Goal: Task Accomplishment & Management: Manage account settings

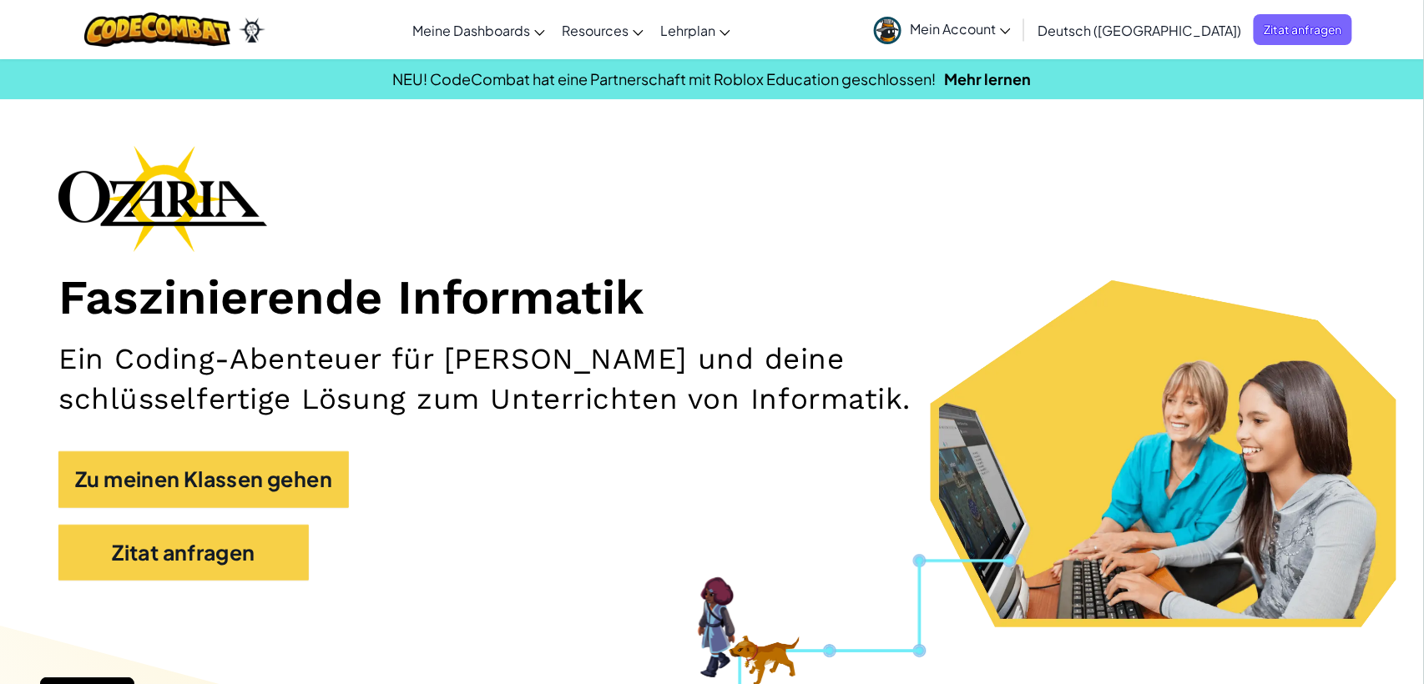
click at [1011, 25] on span "Mein Account" at bounding box center [960, 29] width 101 height 18
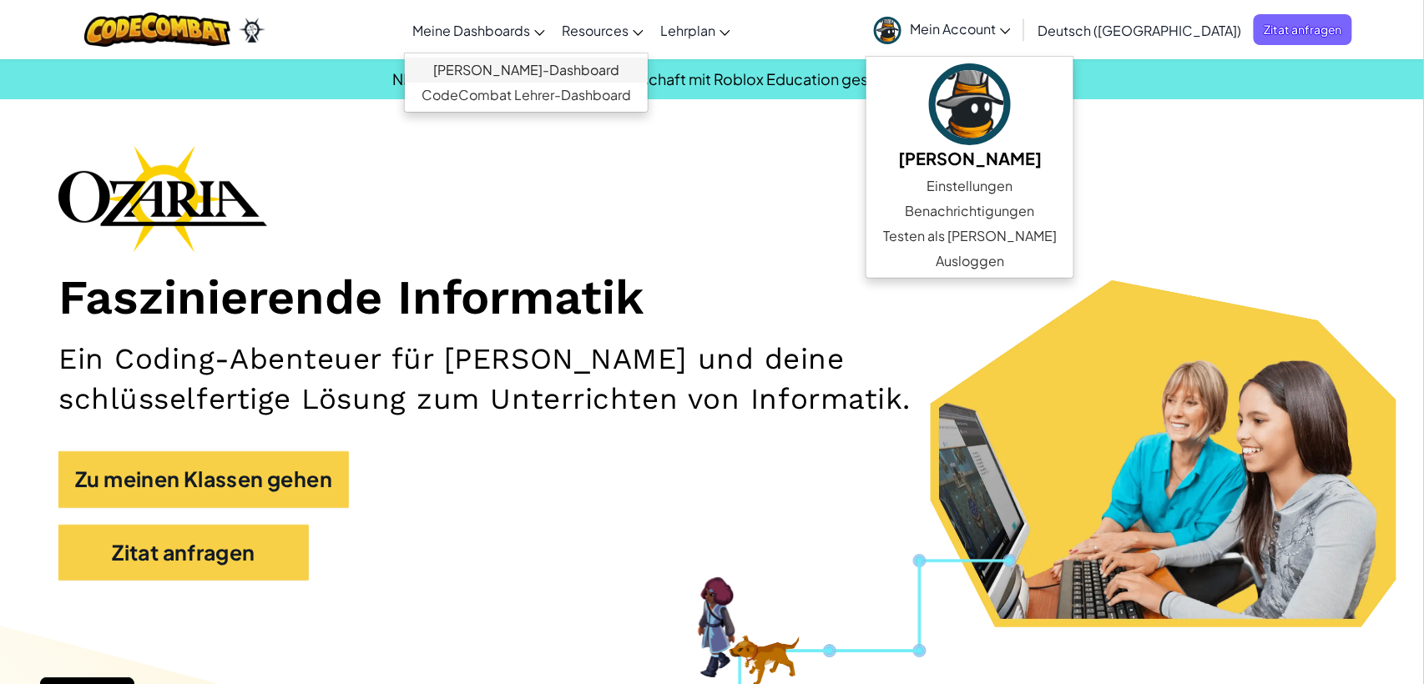
click at [515, 67] on link "[PERSON_NAME]-Dashboard" at bounding box center [526, 70] width 243 height 25
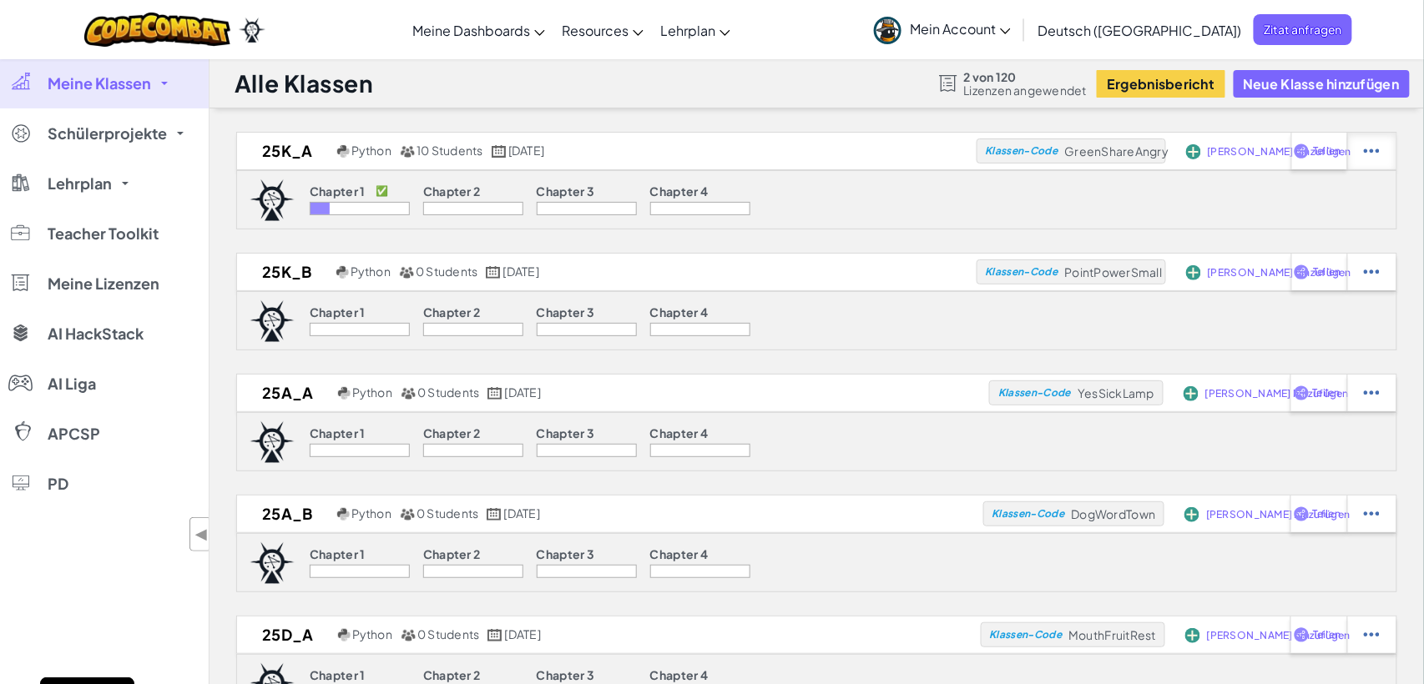
click at [1383, 155] on div at bounding box center [1371, 151] width 49 height 37
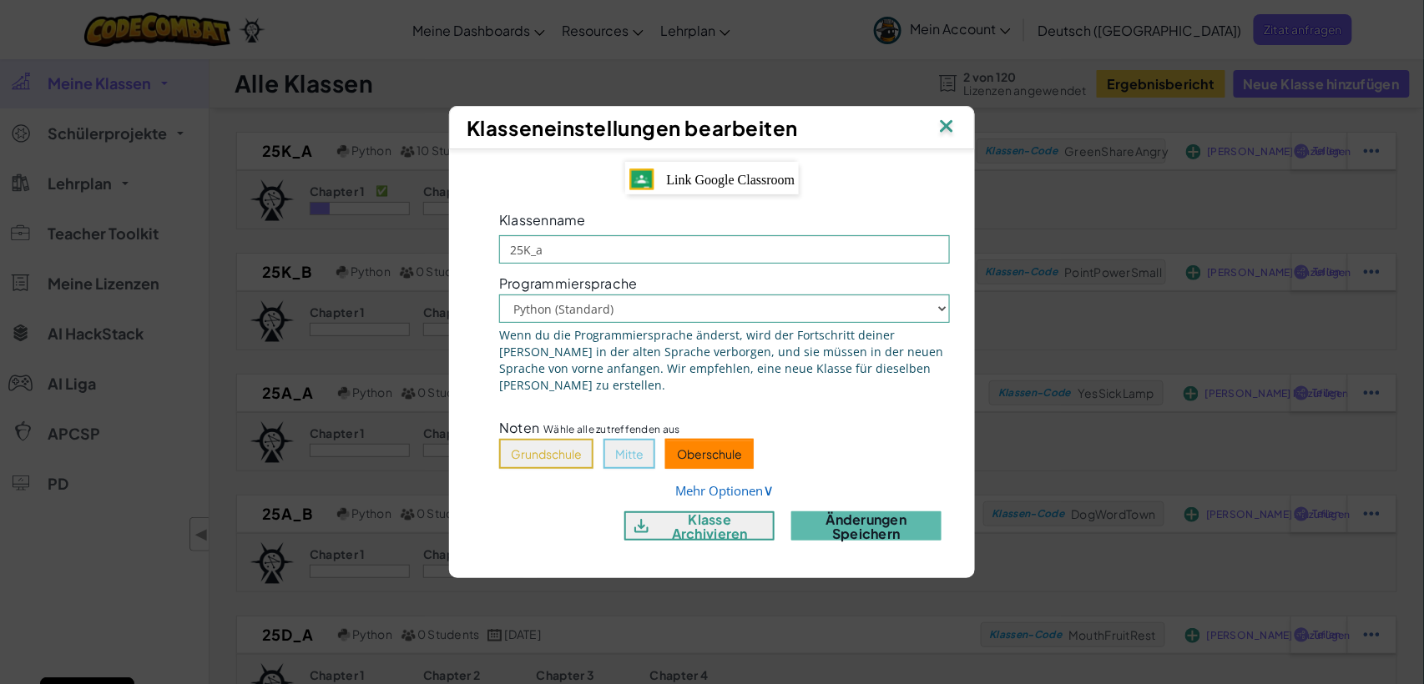
click at [951, 140] on img at bounding box center [947, 127] width 22 height 25
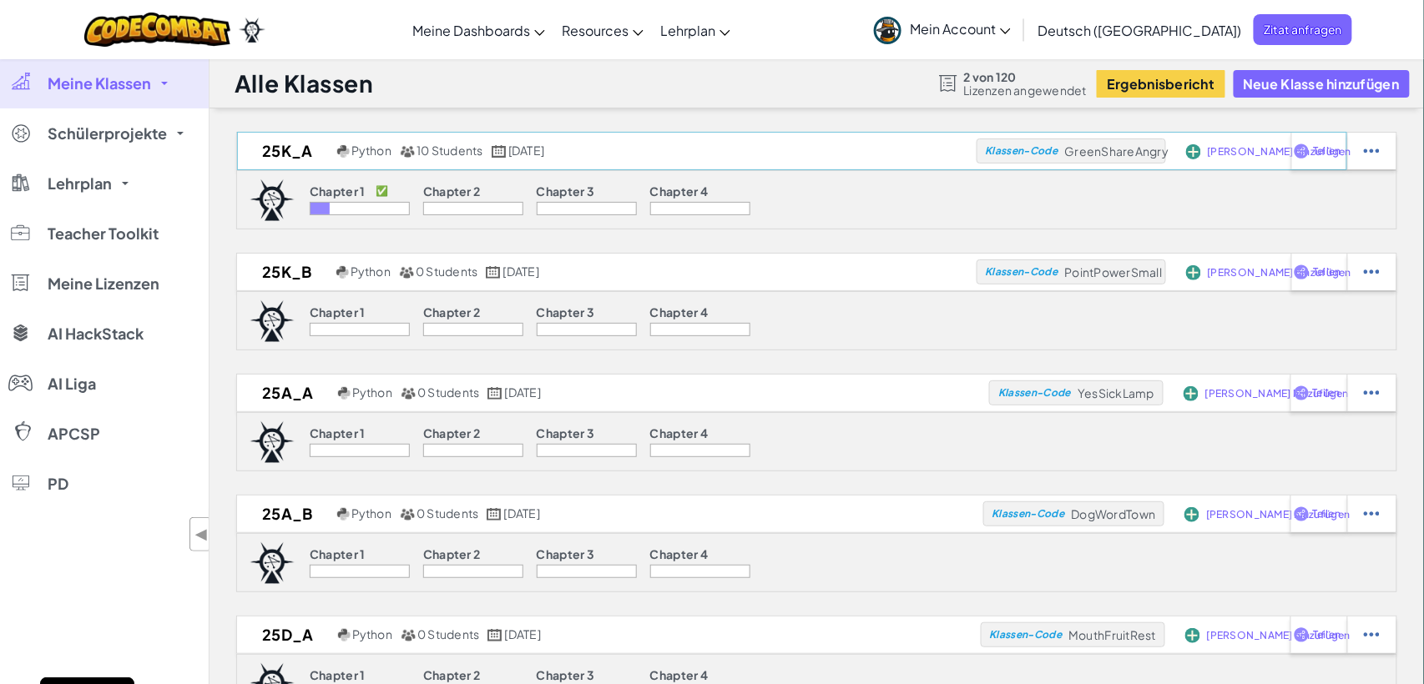
click at [288, 151] on h2 "25K_a" at bounding box center [285, 151] width 96 height 25
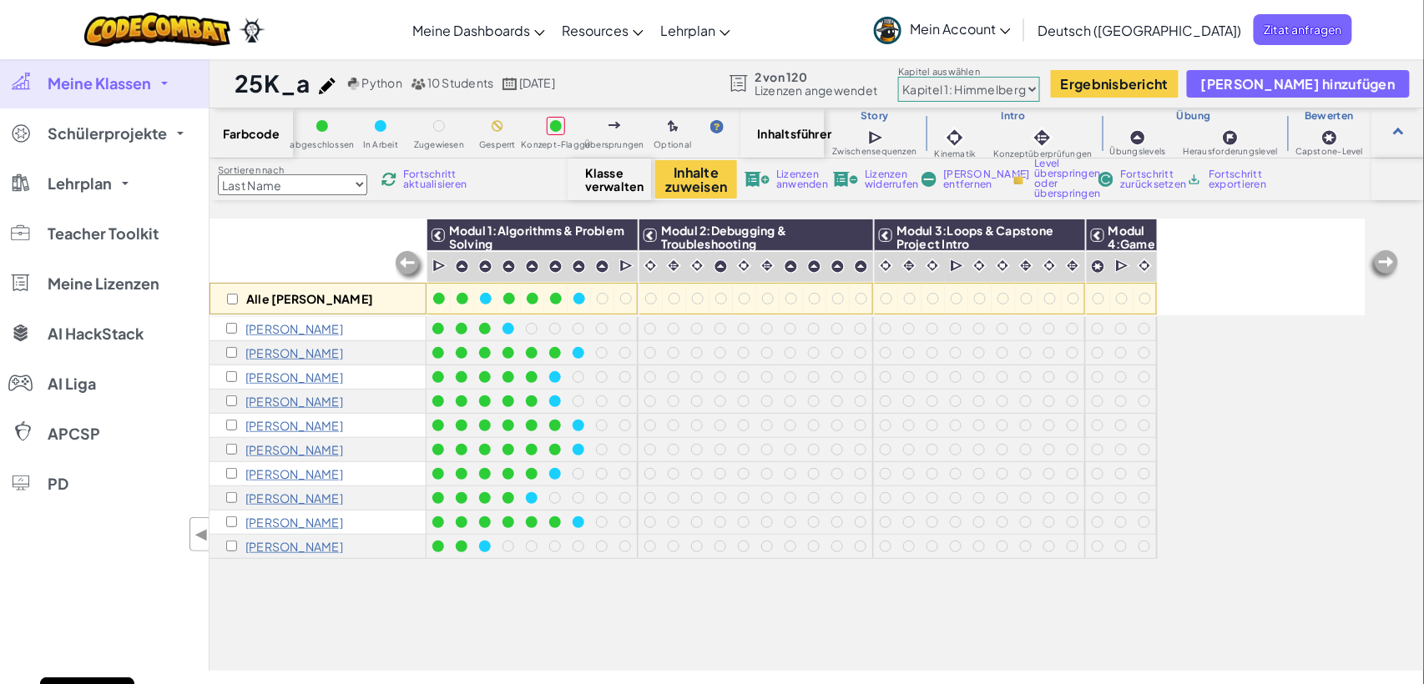
click at [232, 546] on input "checkbox" at bounding box center [231, 546] width 11 height 11
checkbox input "true"
click at [976, 177] on span "[PERSON_NAME] entfernen" at bounding box center [986, 179] width 87 height 20
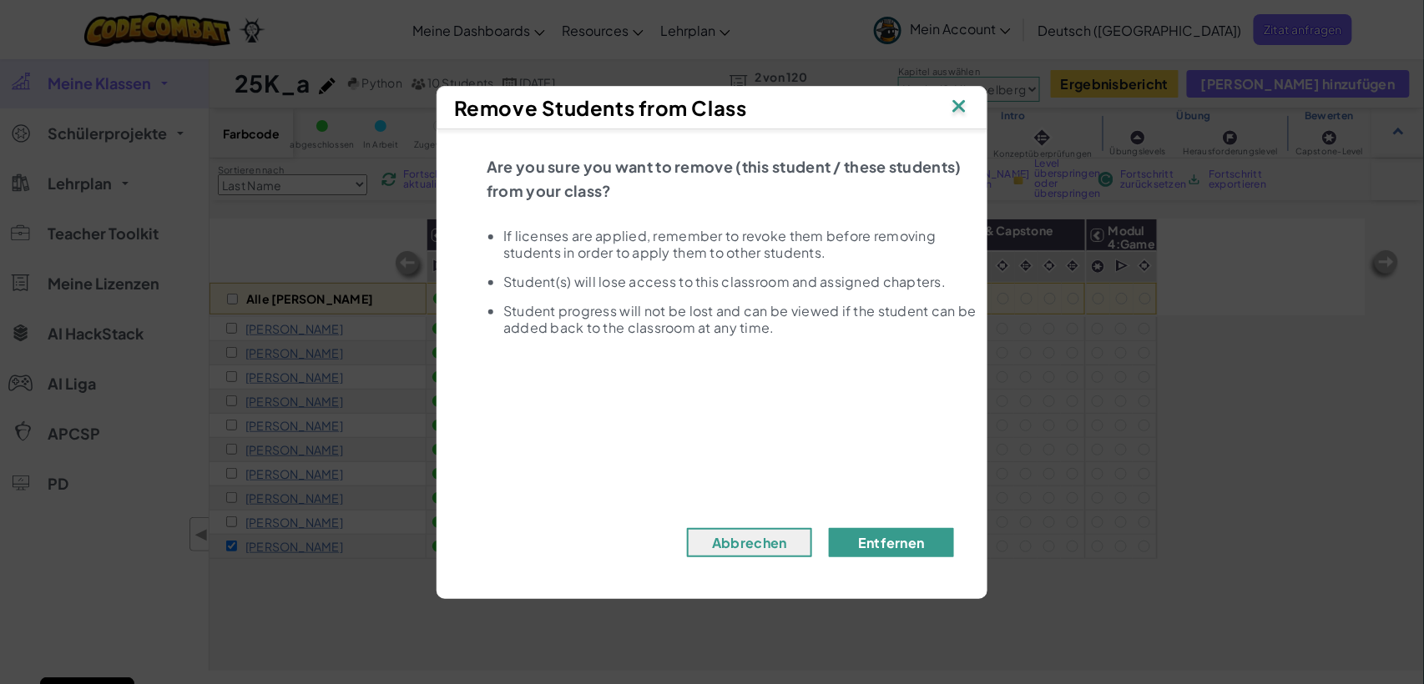
click at [929, 532] on button "Entfernen" at bounding box center [891, 542] width 125 height 29
